Goal: Task Accomplishment & Management: Use online tool/utility

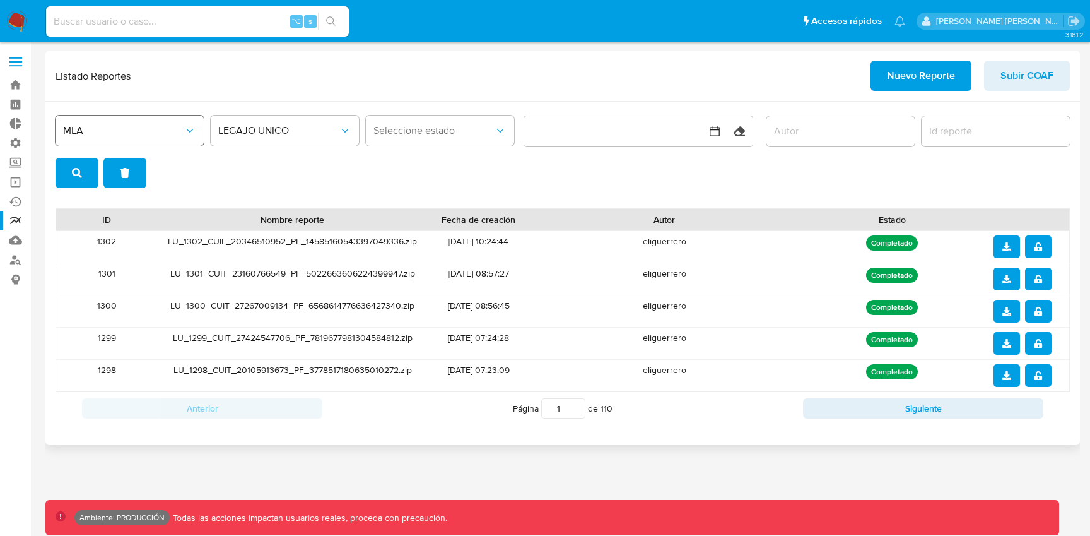
click at [170, 130] on span "MLA" at bounding box center [123, 130] width 121 height 13
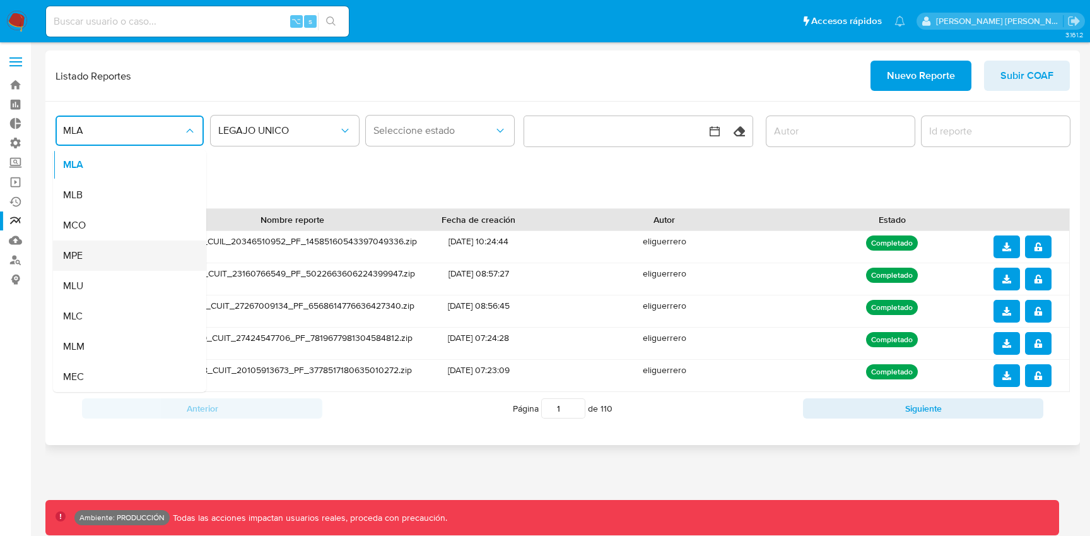
click at [99, 249] on div "MPE" at bounding box center [126, 255] width 126 height 30
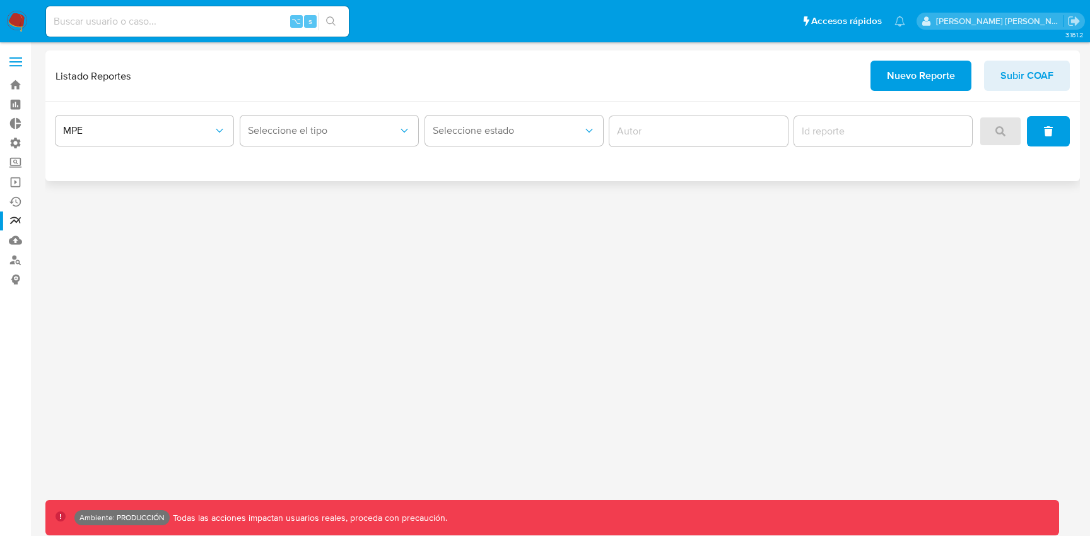
click at [307, 148] on div "Seleccione el tipo" at bounding box center [329, 131] width 178 height 39
drag, startPoint x: 309, startPoint y: 153, endPoint x: 307, endPoint y: 131, distance: 22.2
click at [307, 131] on div "MPE Seleccione el tipo Seleccione estado" at bounding box center [562, 141] width 1035 height 79
click at [307, 131] on span "Seleccione el tipo" at bounding box center [323, 130] width 150 height 13
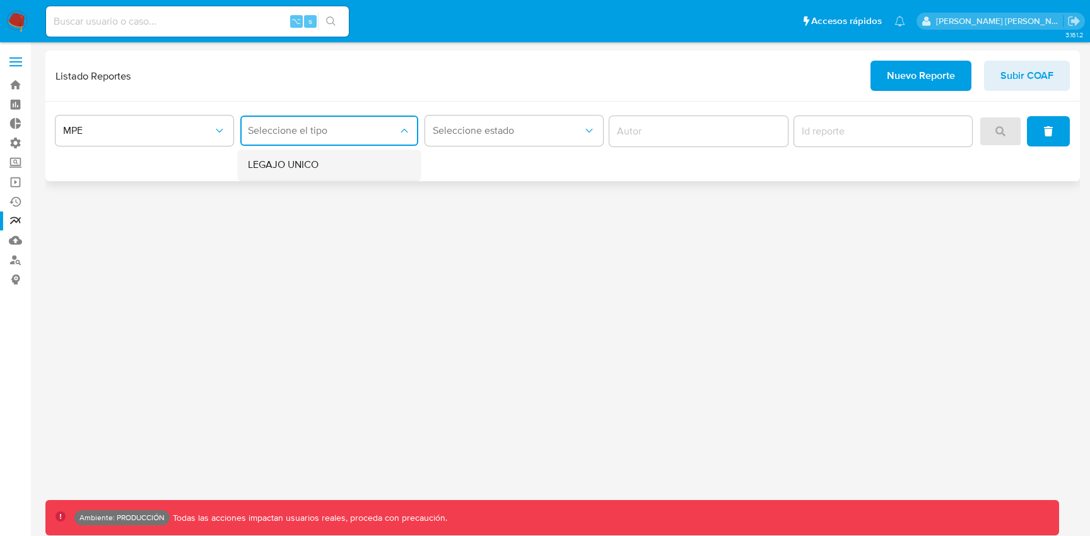
click at [302, 165] on span "LEGAJO UNICO" at bounding box center [283, 164] width 71 height 13
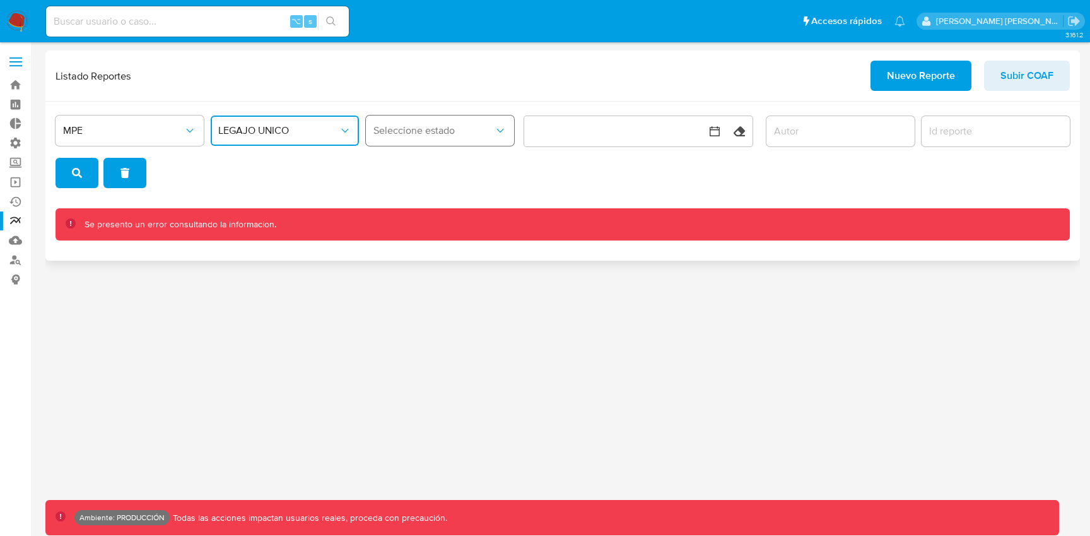
click at [423, 141] on button "Seleccione estado" at bounding box center [440, 130] width 148 height 30
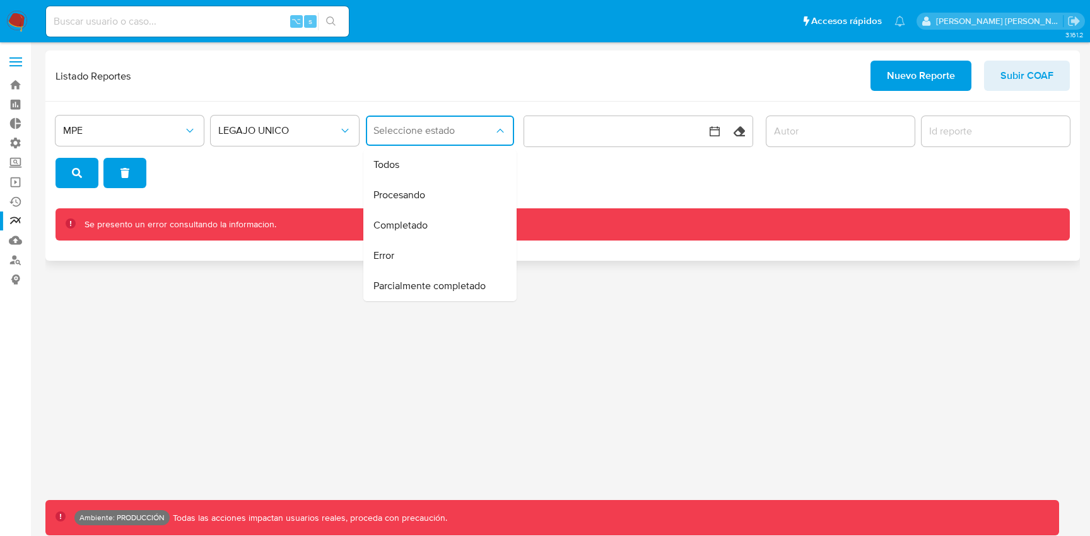
click at [421, 97] on div "Listado Reportes Nuevo Reporte Subir COAF" at bounding box center [562, 75] width 1035 height 51
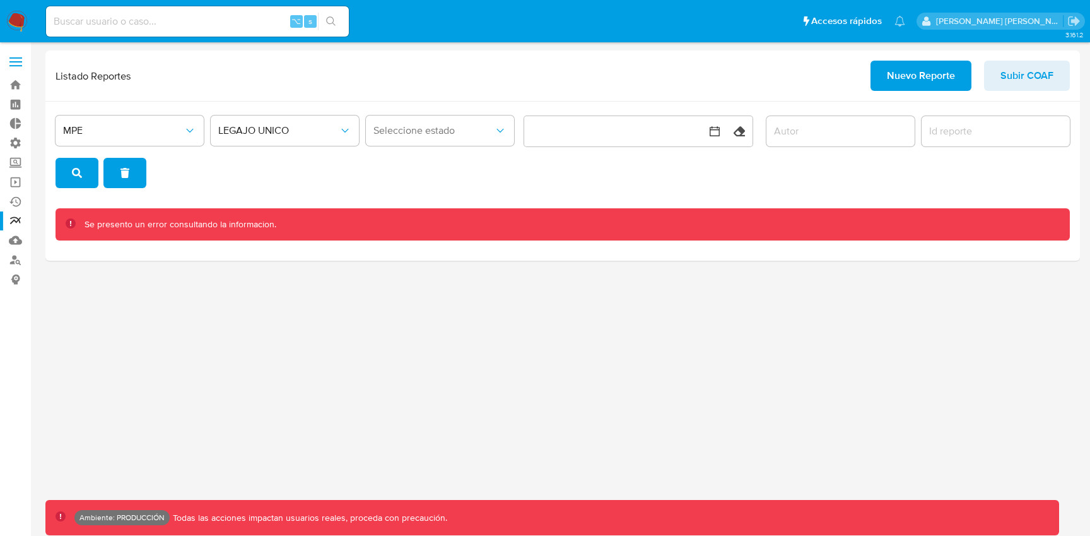
click at [276, 146] on div "LEGAJO UNICO" at bounding box center [285, 131] width 148 height 39
click at [257, 140] on button "LEGAJO UNICO" at bounding box center [285, 130] width 148 height 30
click at [151, 135] on span "MPE" at bounding box center [123, 130] width 121 height 13
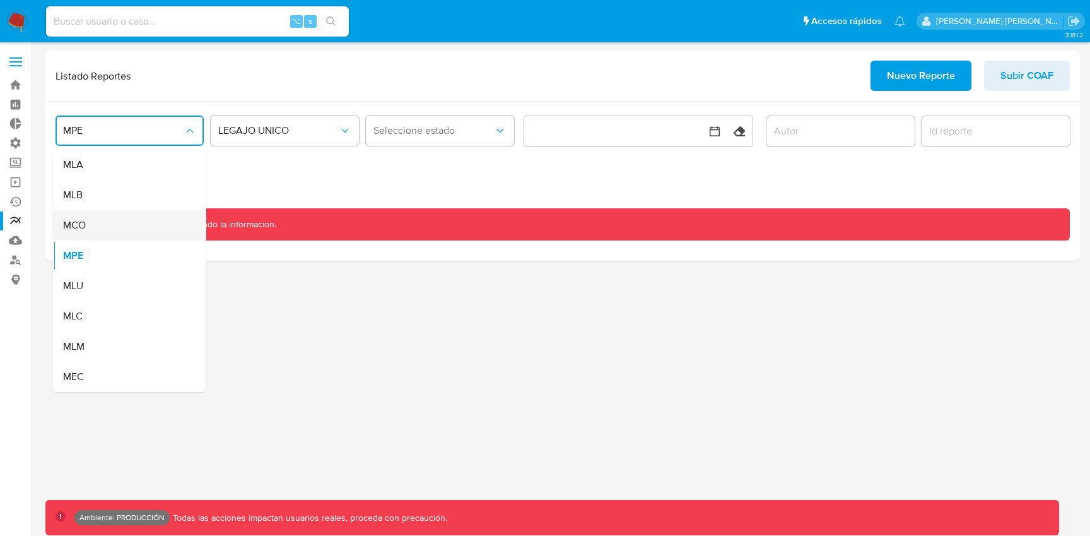
click at [103, 221] on div "MCO" at bounding box center [126, 225] width 126 height 30
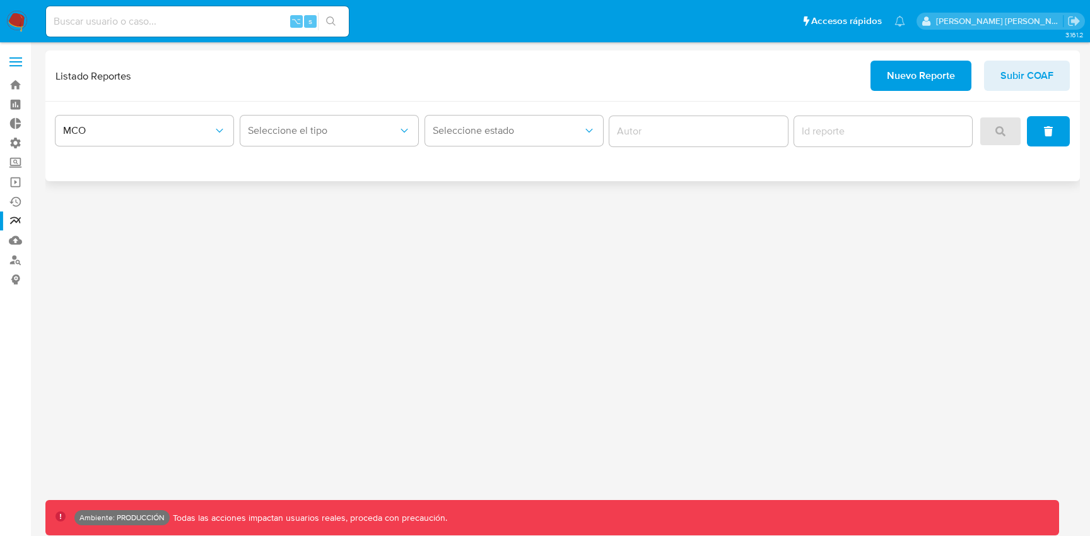
click at [331, 103] on div "MCO Seleccione el tipo Seleccione estado" at bounding box center [562, 141] width 1035 height 79
click at [293, 127] on span "Seleccione el tipo" at bounding box center [323, 130] width 150 height 13
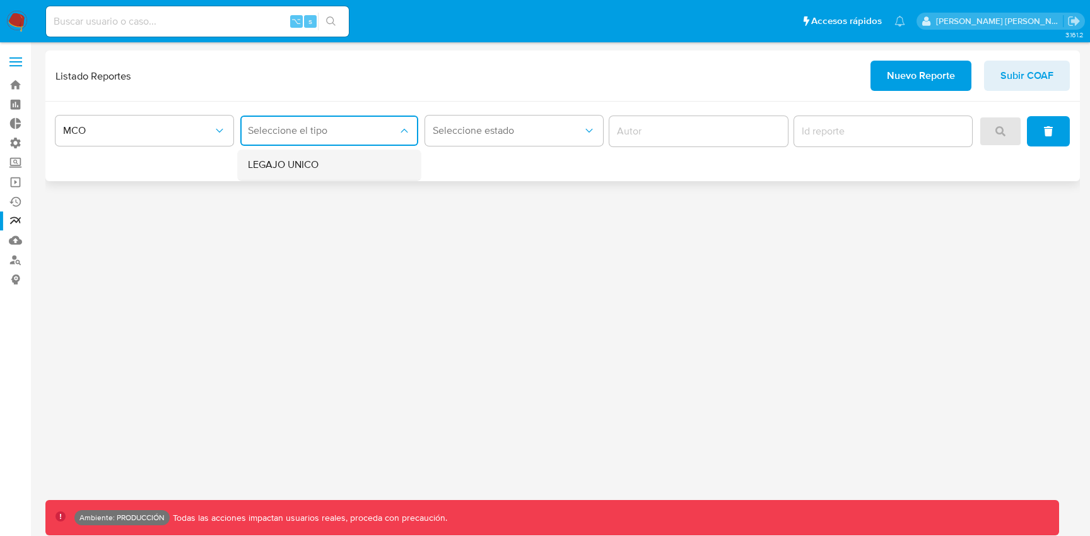
click at [285, 157] on div "LEGAJO UNICO" at bounding box center [325, 165] width 155 height 30
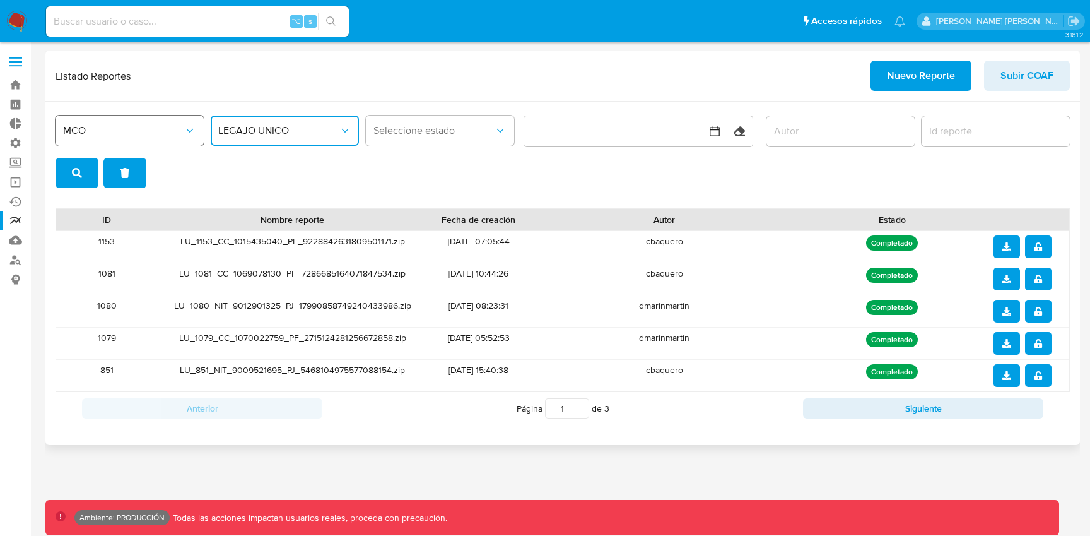
click at [148, 132] on span "MCO" at bounding box center [123, 130] width 121 height 13
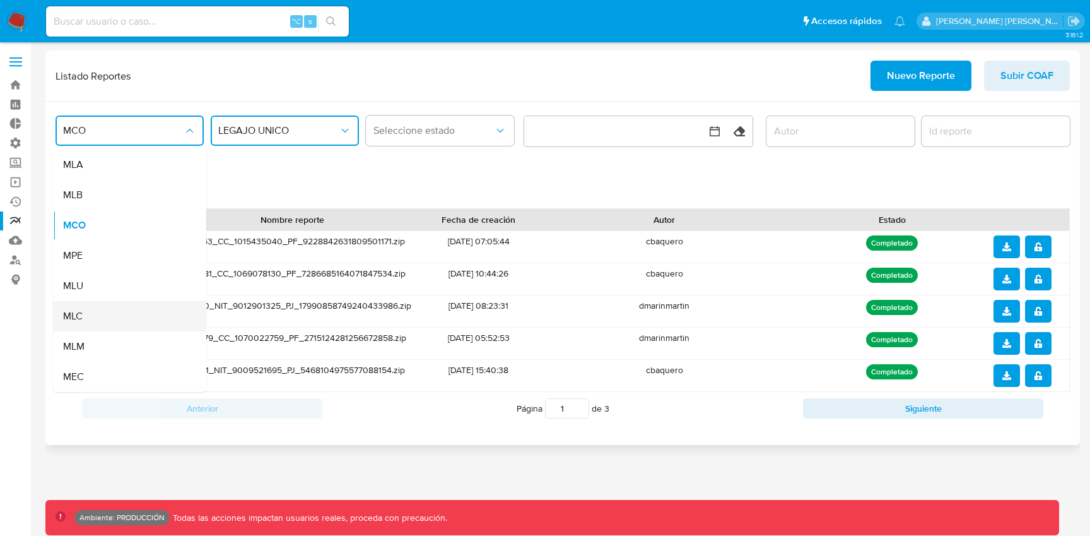
click at [87, 315] on div "MLC" at bounding box center [126, 316] width 126 height 30
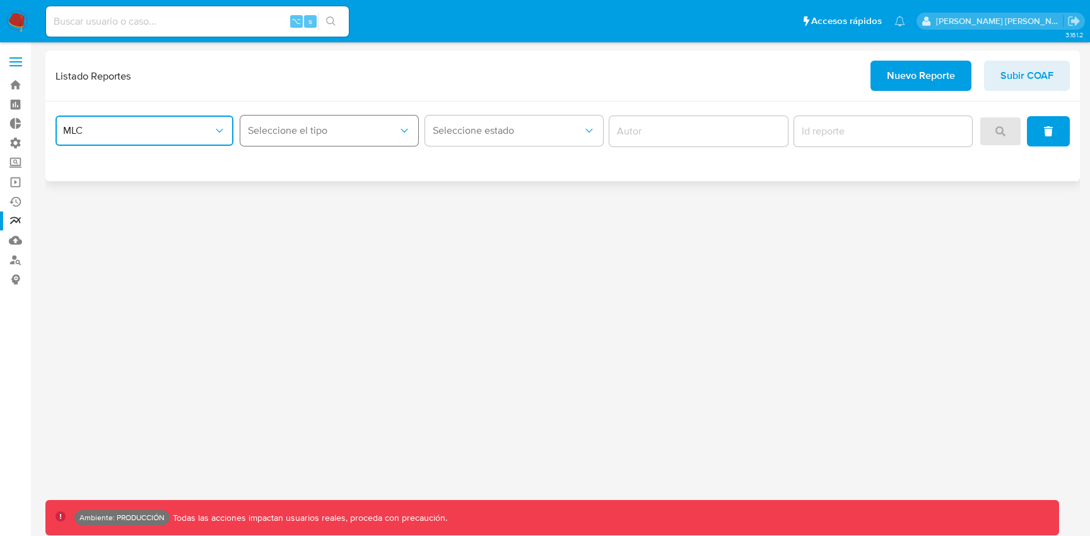
click at [282, 133] on span "Seleccione el tipo" at bounding box center [323, 130] width 150 height 13
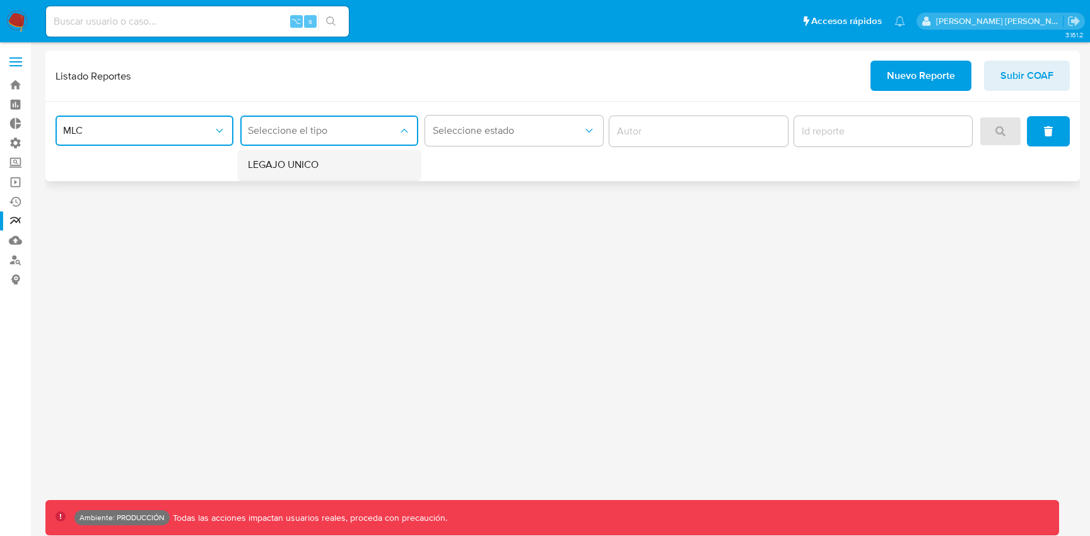
click at [282, 160] on span "LEGAJO UNICO" at bounding box center [283, 164] width 71 height 13
